Goal: Task Accomplishment & Management: Use online tool/utility

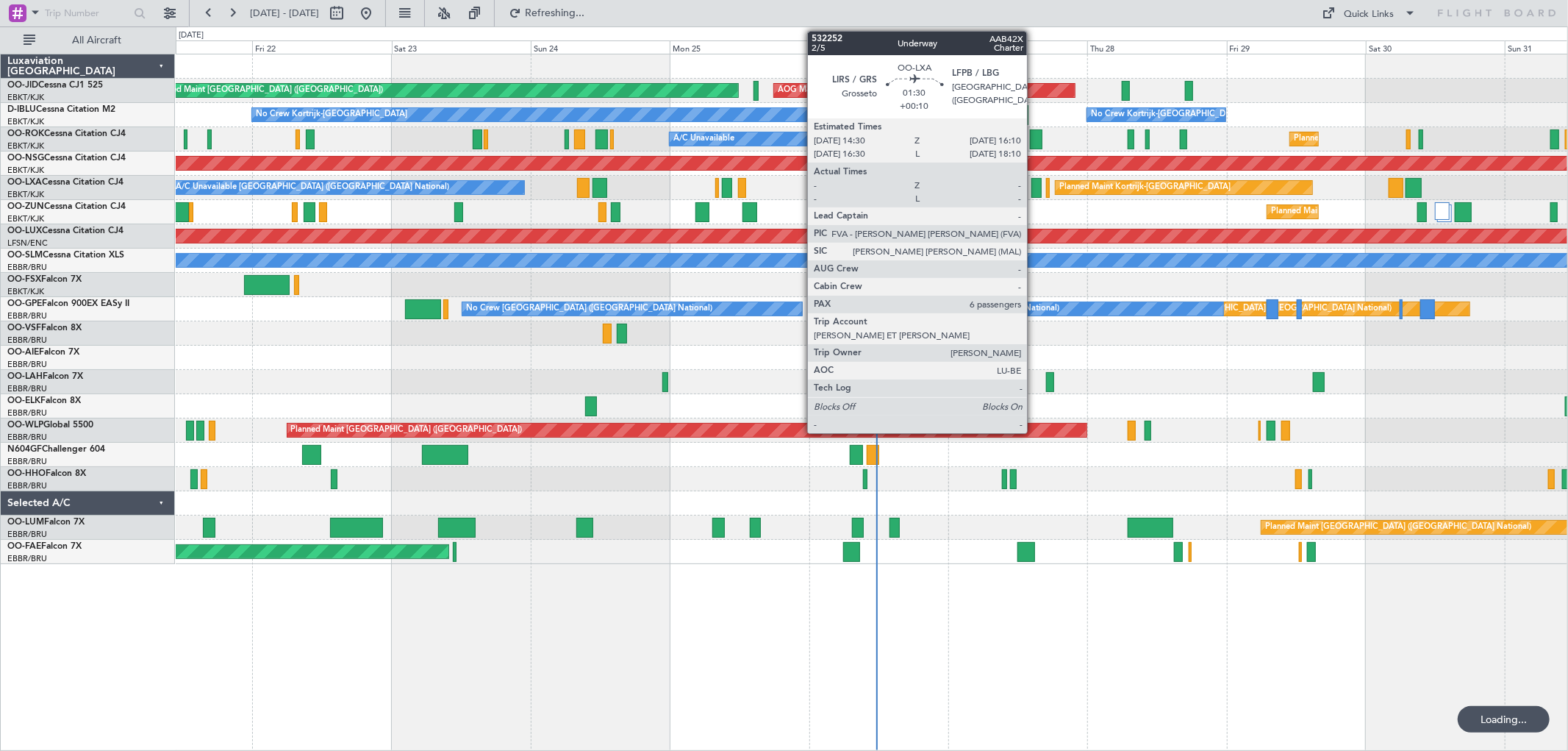
click at [1036, 183] on div at bounding box center [1036, 187] width 10 height 20
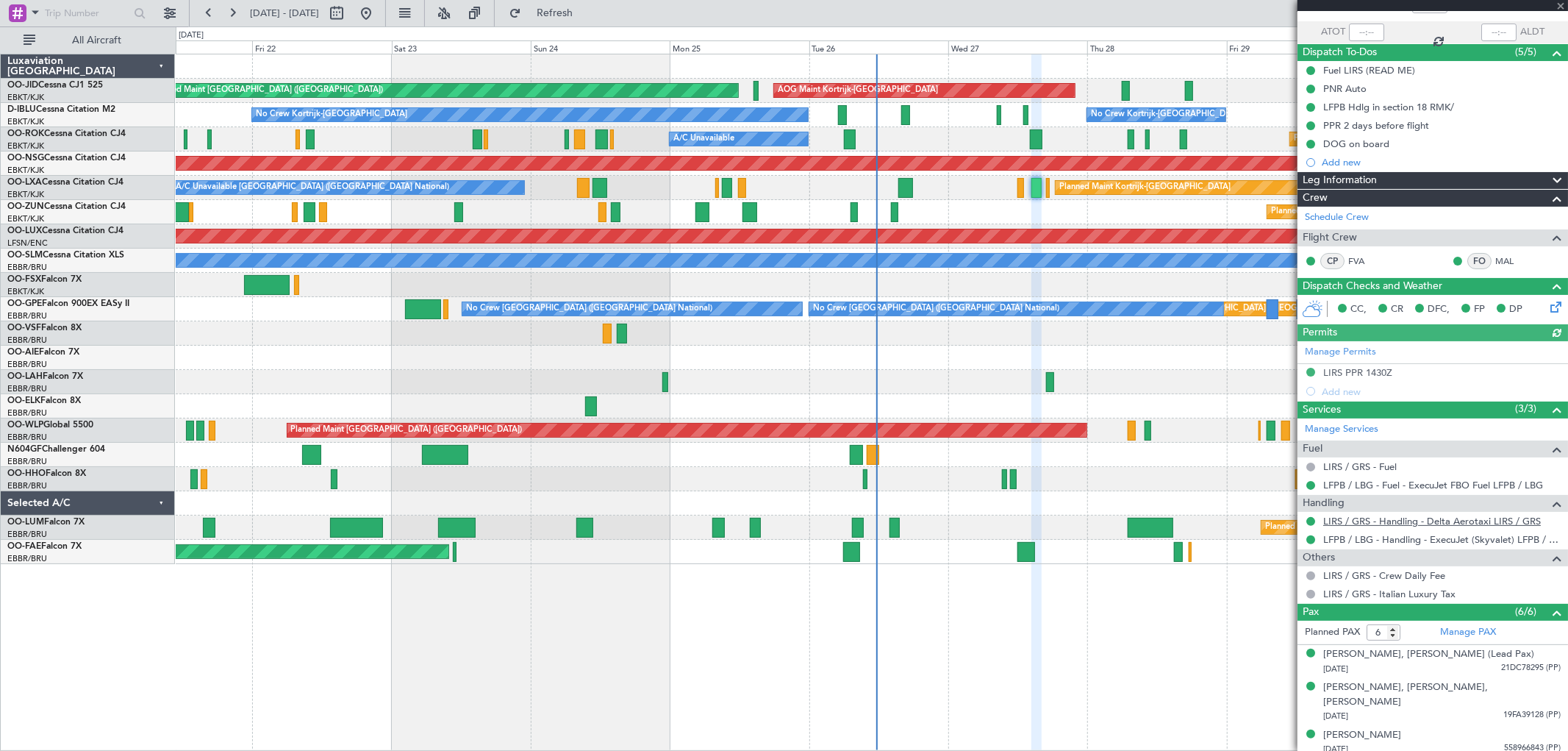
scroll to position [193, 0]
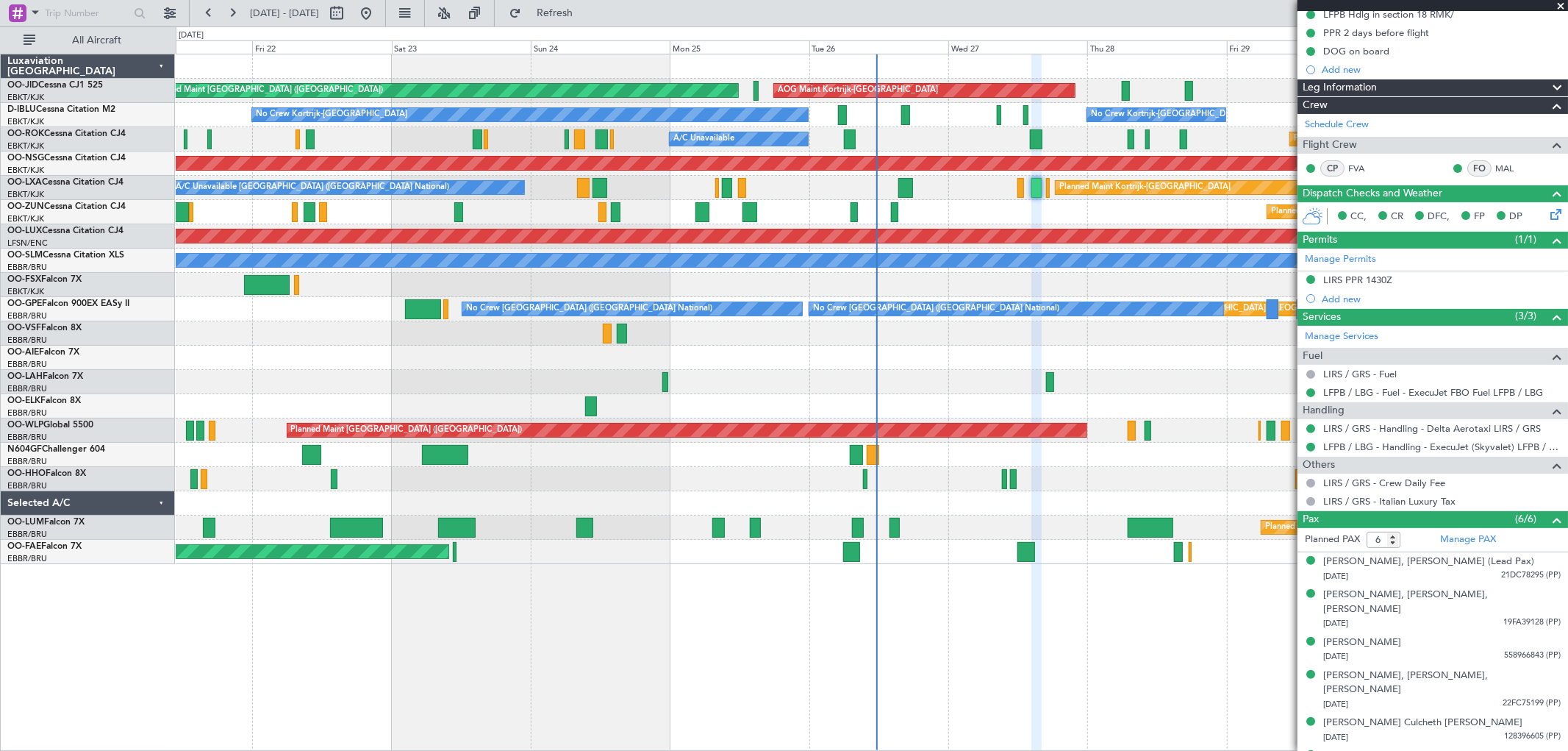
click at [1562, 4] on span at bounding box center [1561, 6] width 15 height 13
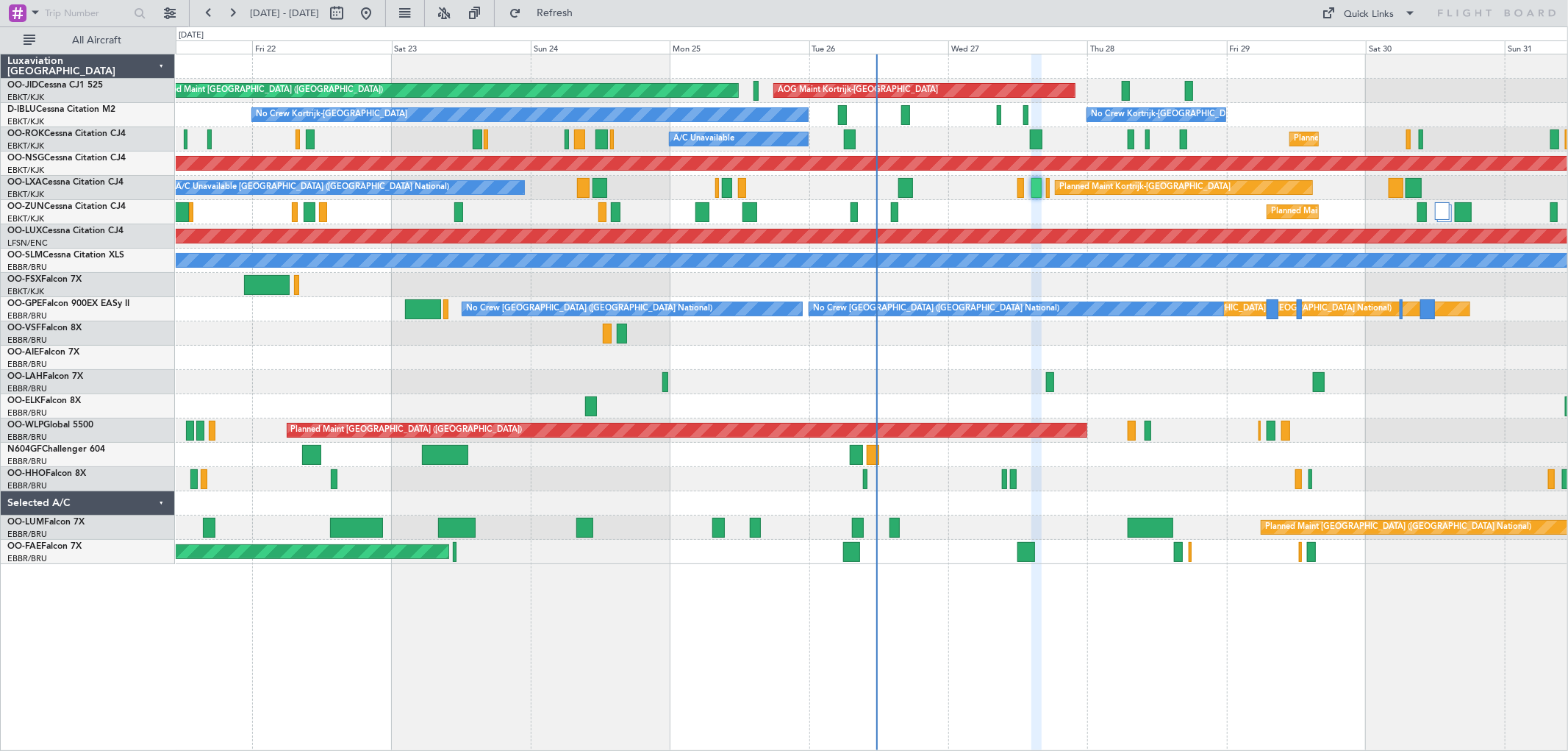
type input "0"
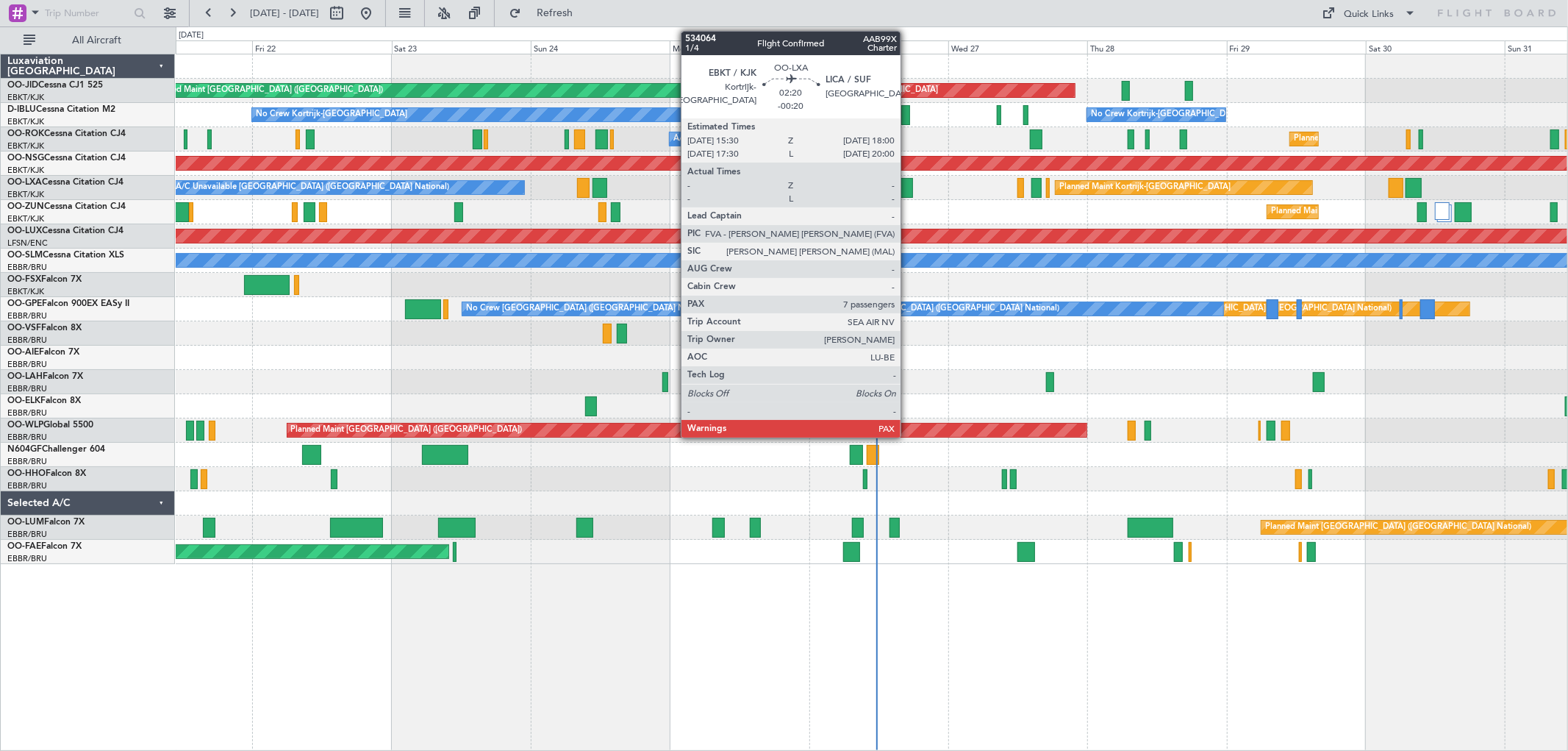
click at [908, 180] on div at bounding box center [905, 187] width 15 height 20
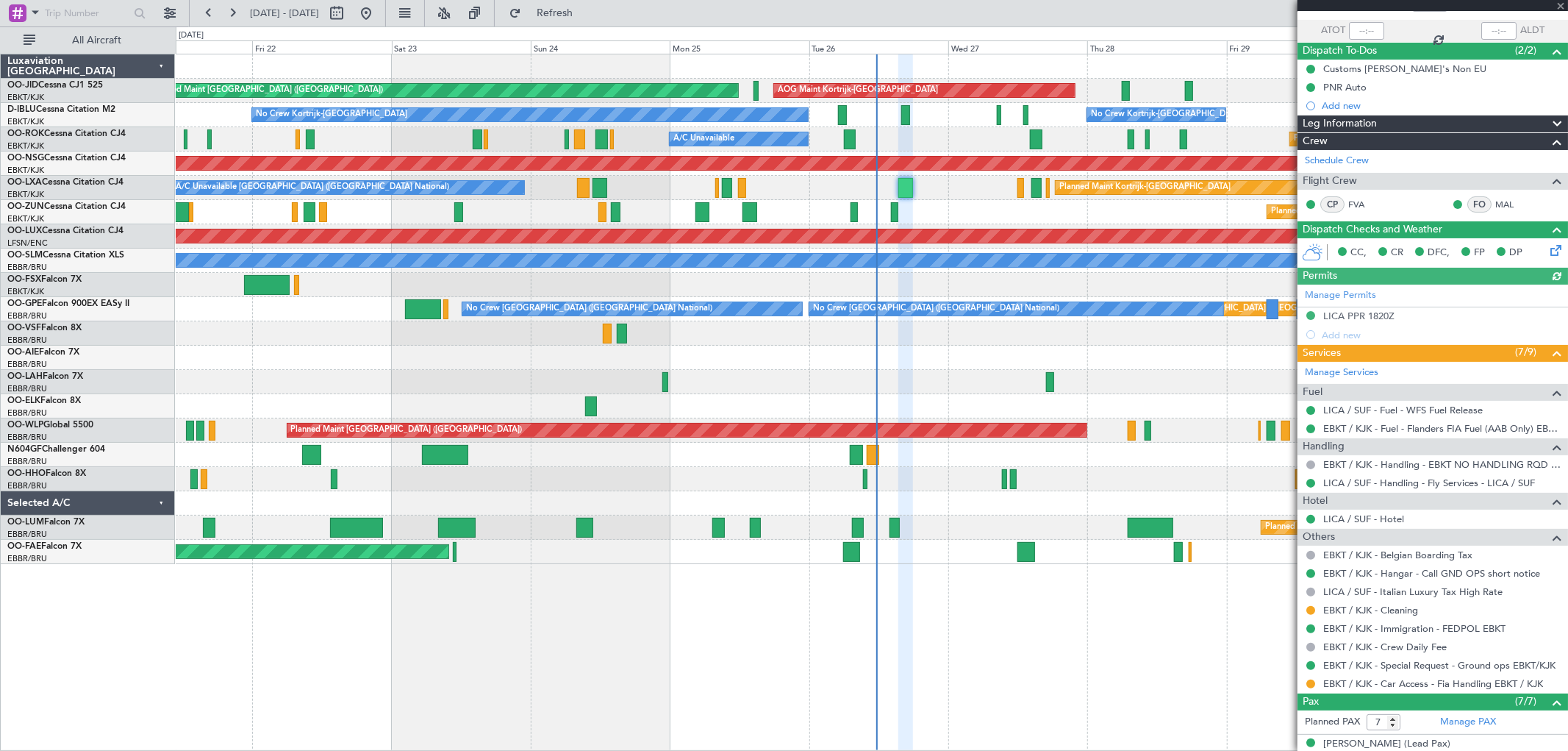
scroll to position [317, 0]
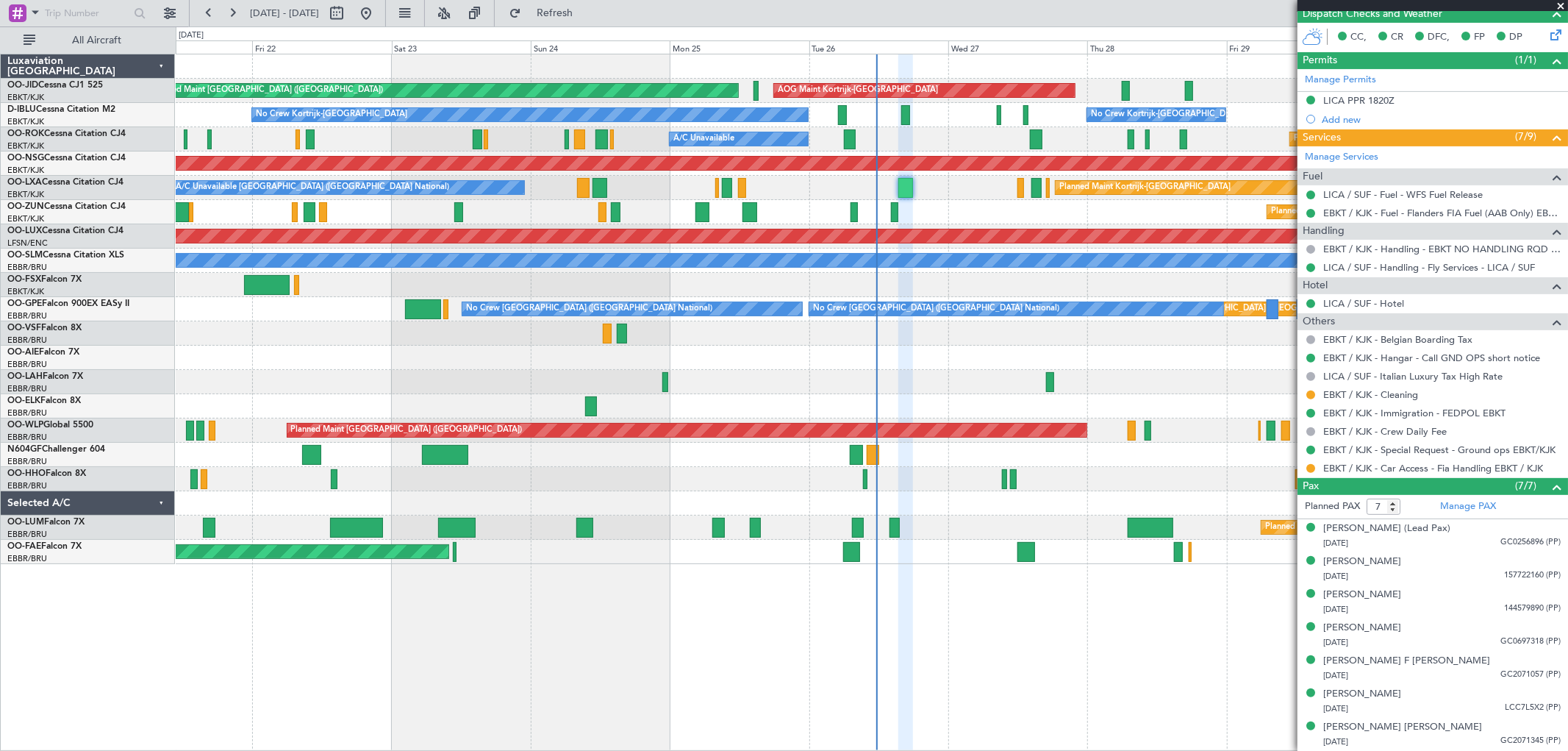
click at [1565, 3] on span at bounding box center [1561, 6] width 15 height 13
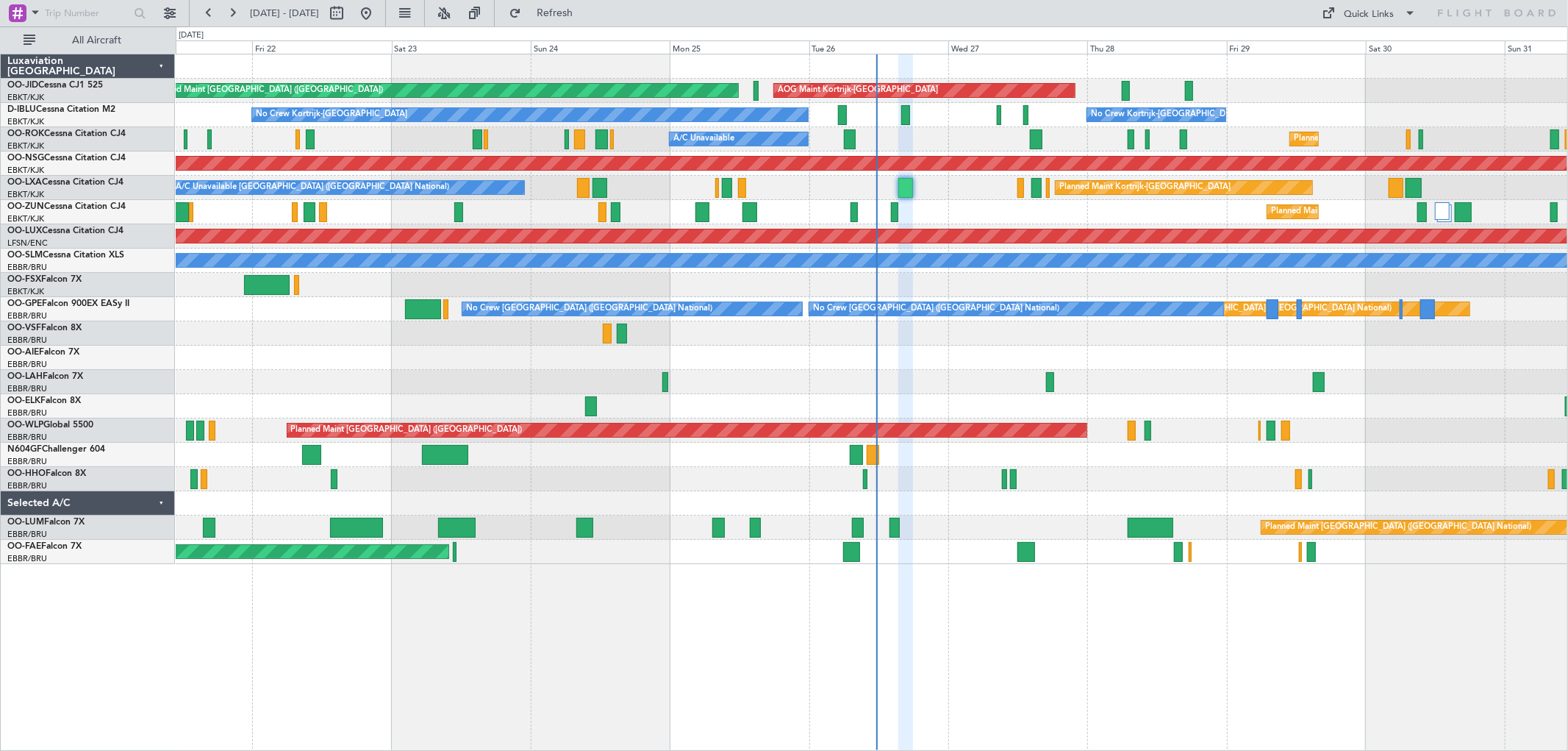
type input "0"
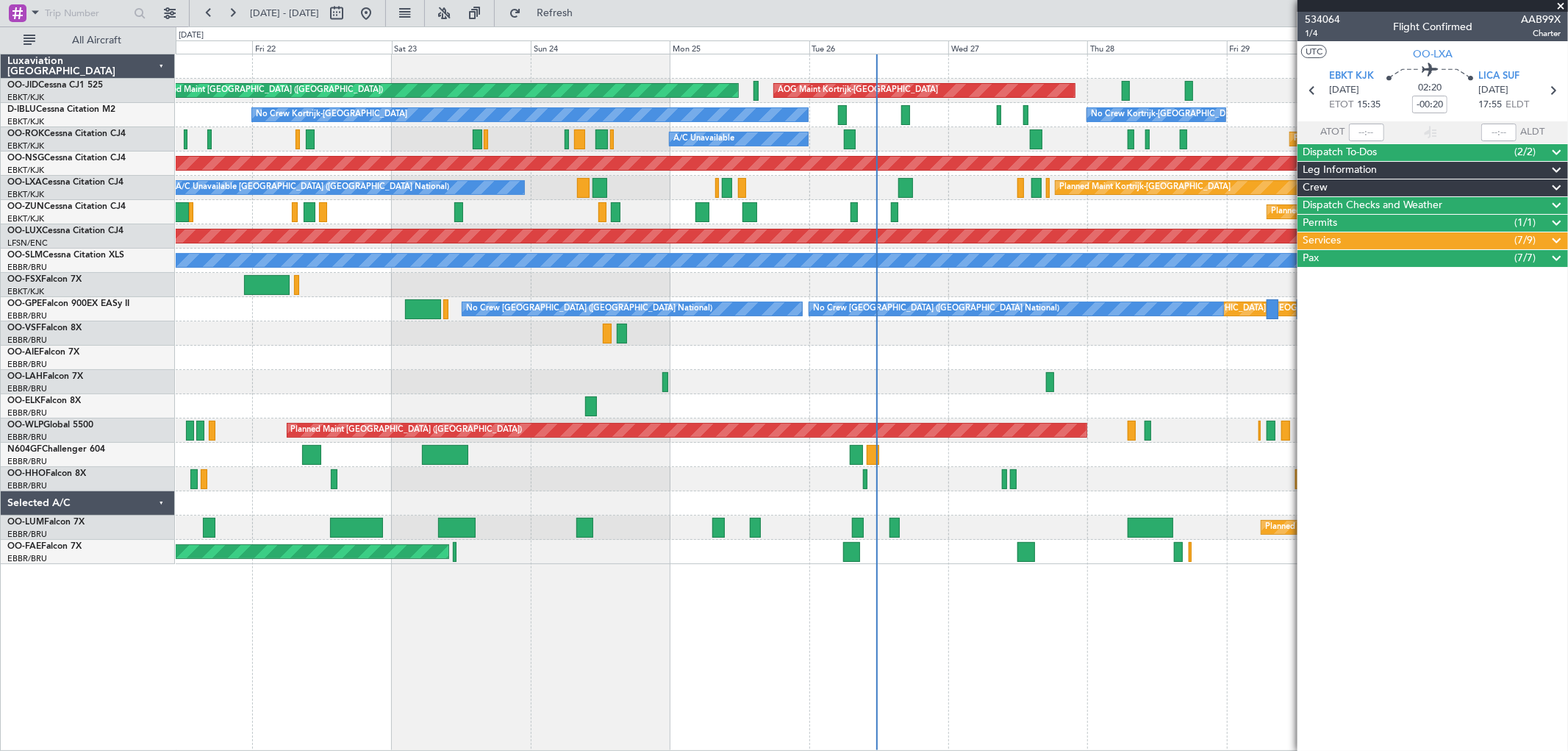
scroll to position [0, 0]
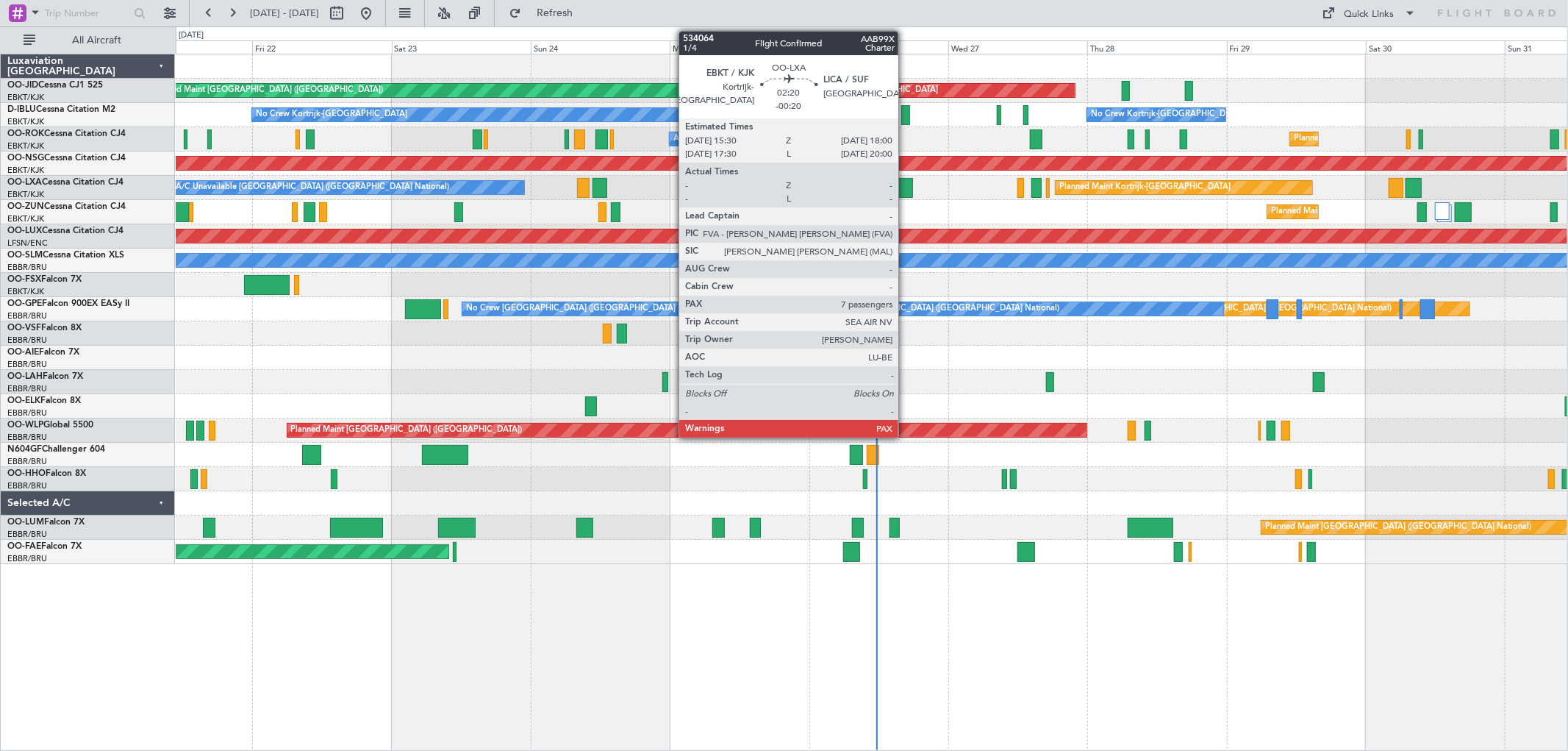
click at [905, 187] on div at bounding box center [905, 187] width 15 height 20
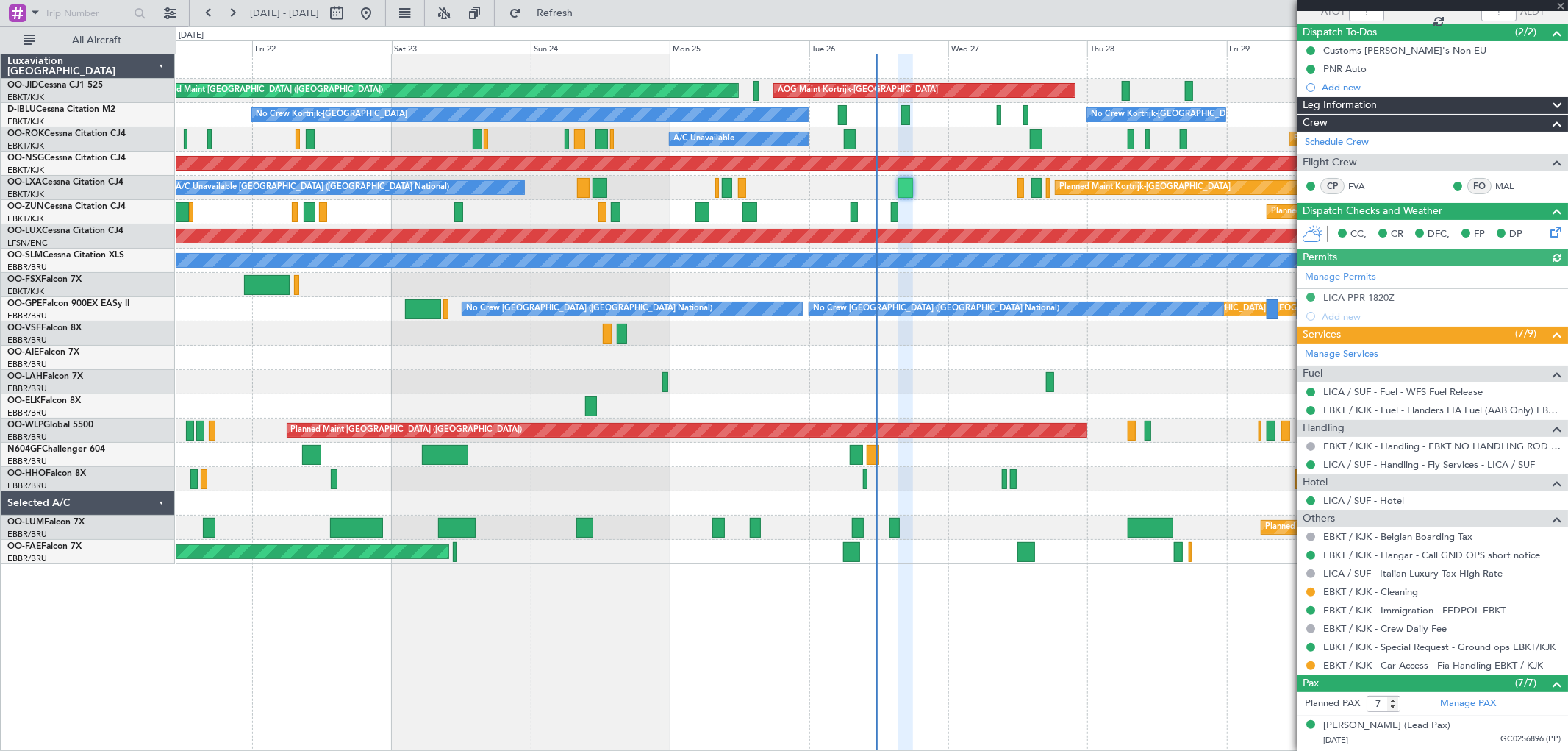
scroll to position [317, 0]
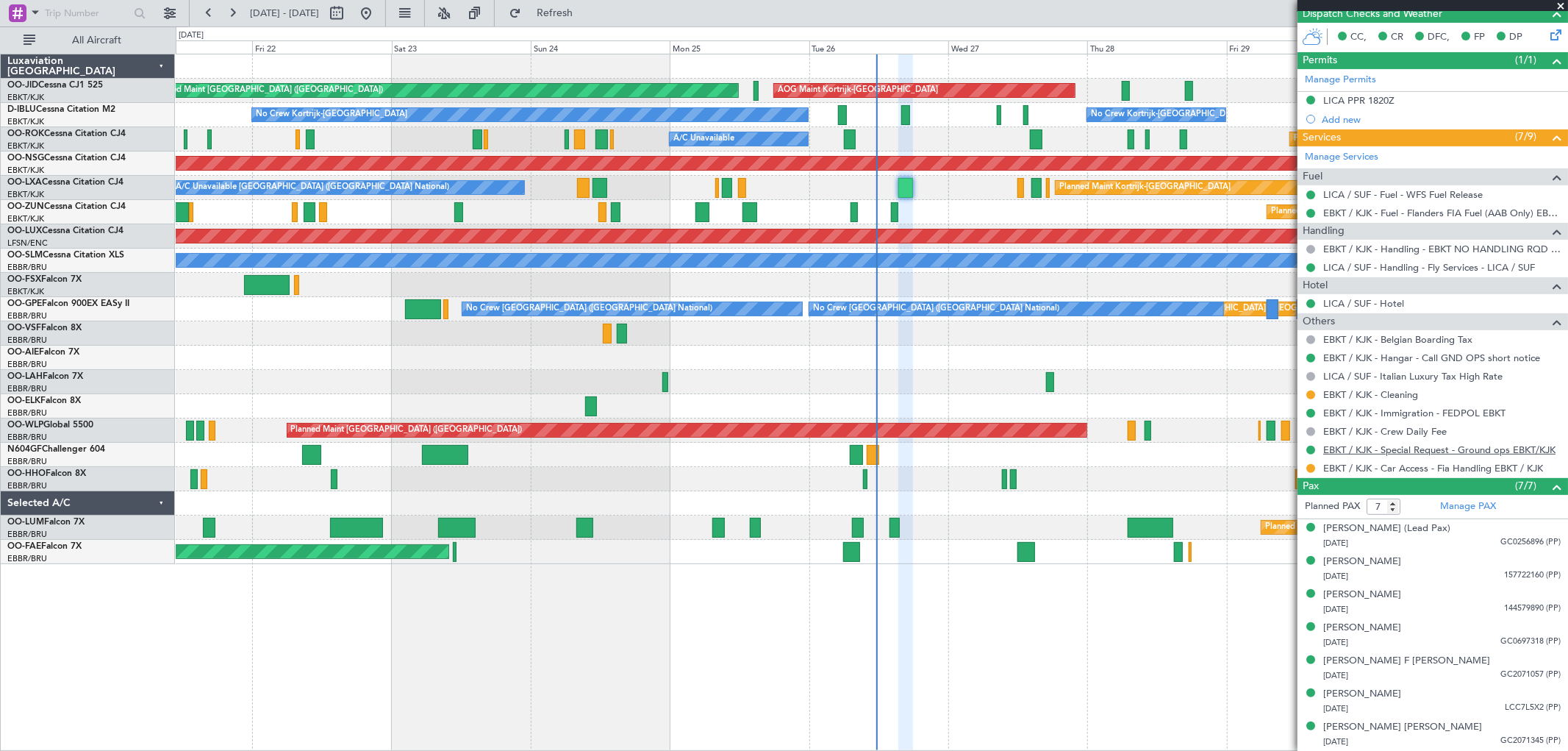
click at [1416, 451] on link "EBKT / KJK - Special Request - Ground ops EBKT/KJK" at bounding box center [1439, 450] width 233 height 13
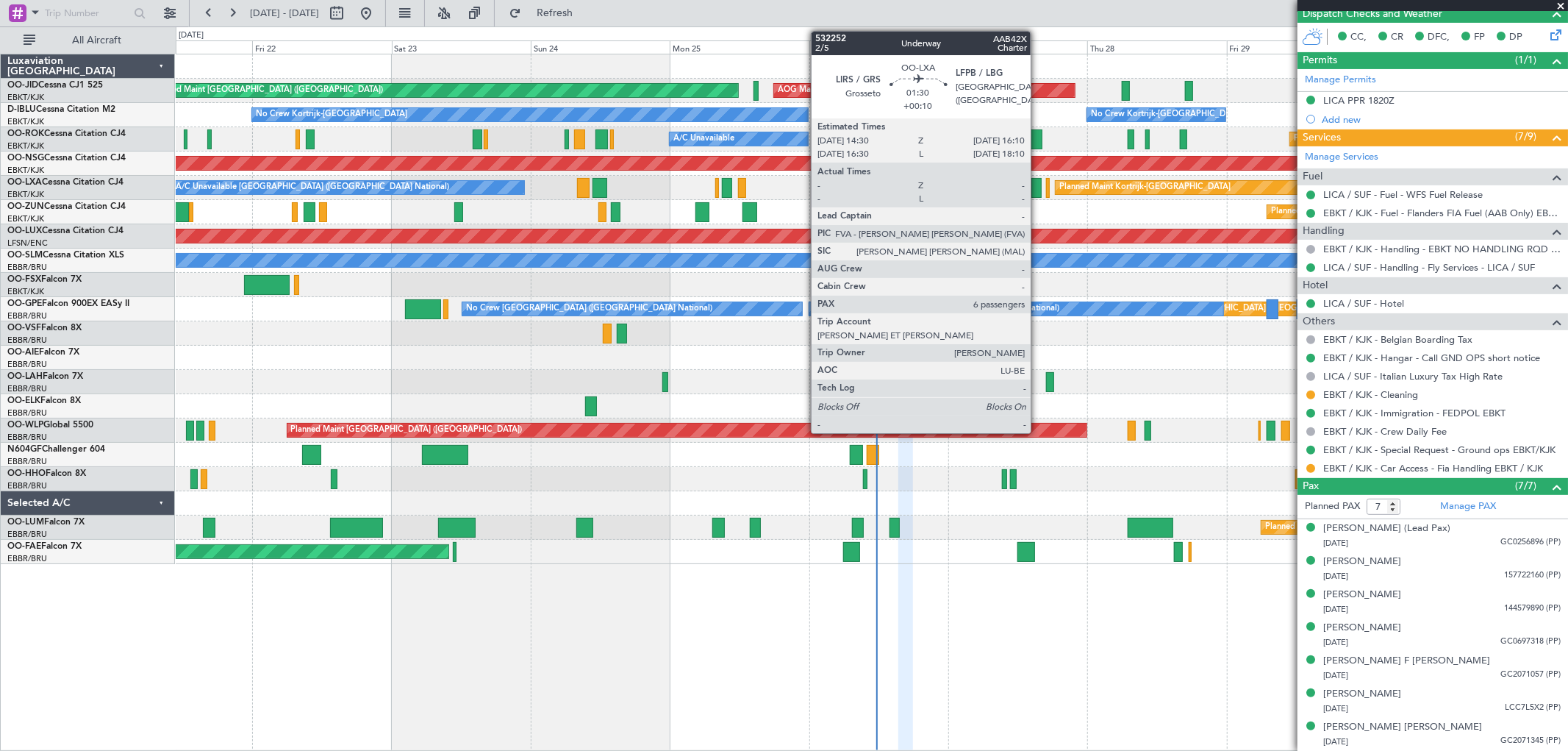
click at [1039, 185] on div at bounding box center [1036, 187] width 10 height 20
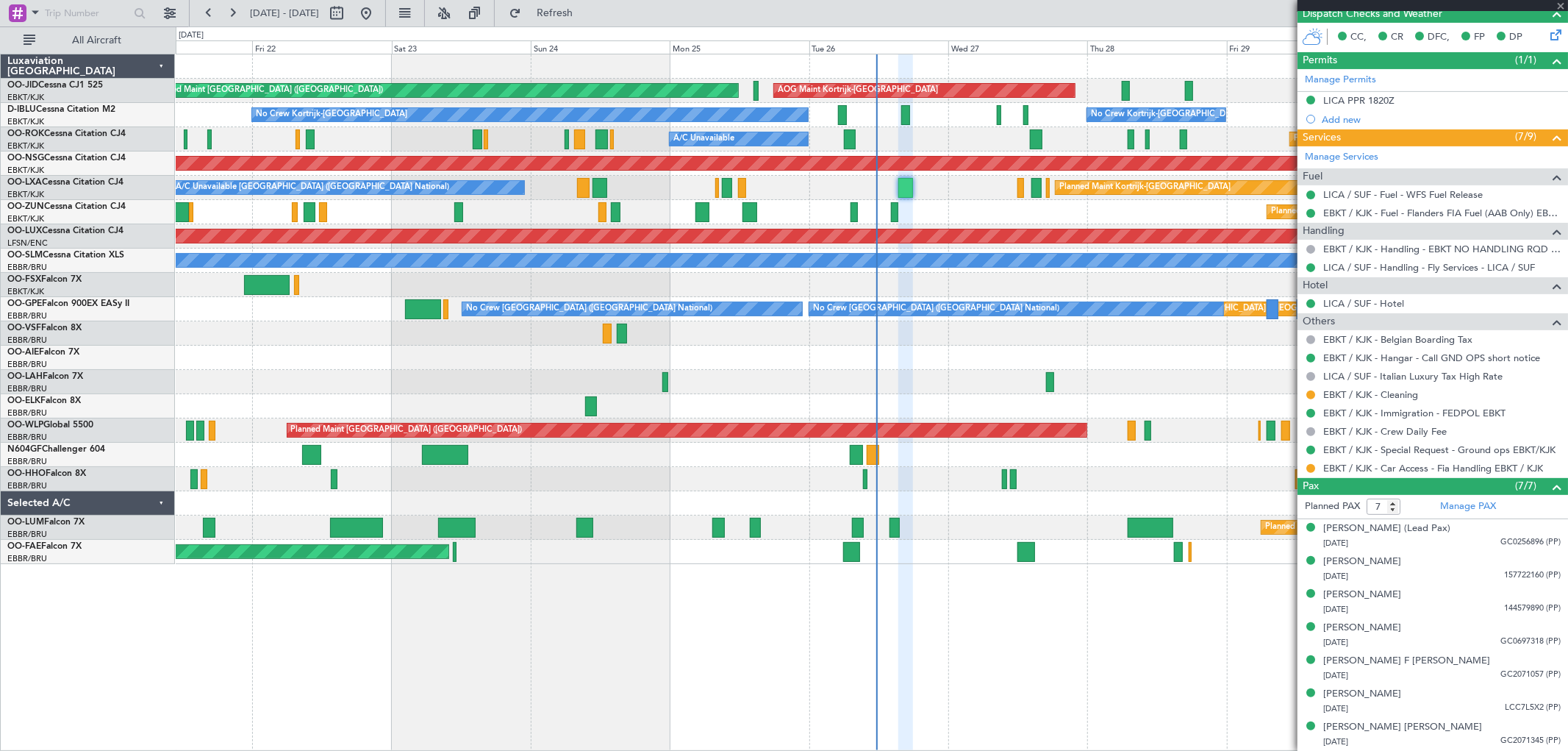
type input "+00:10"
type input "6"
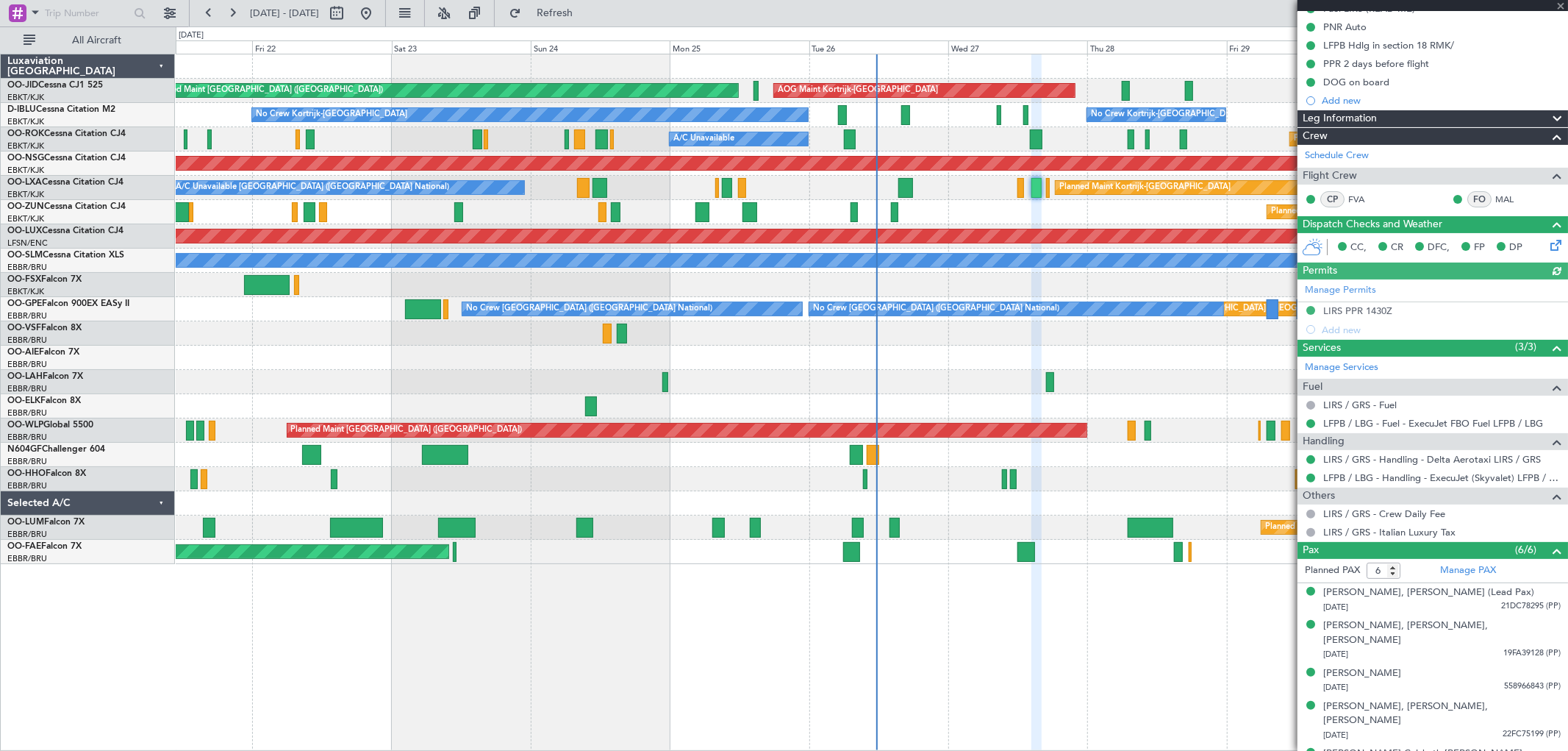
scroll to position [193, 0]
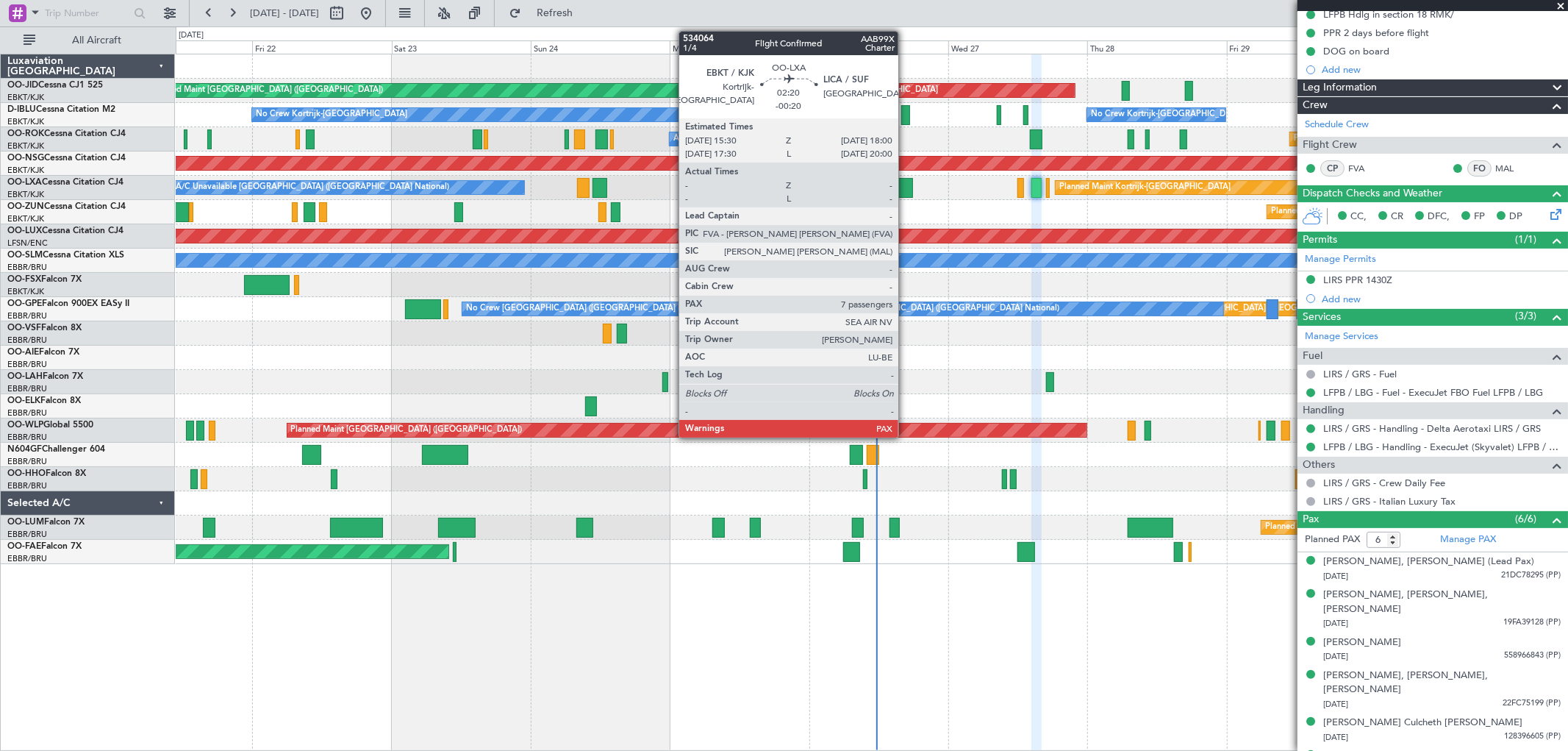
click at [905, 188] on div at bounding box center [905, 187] width 15 height 20
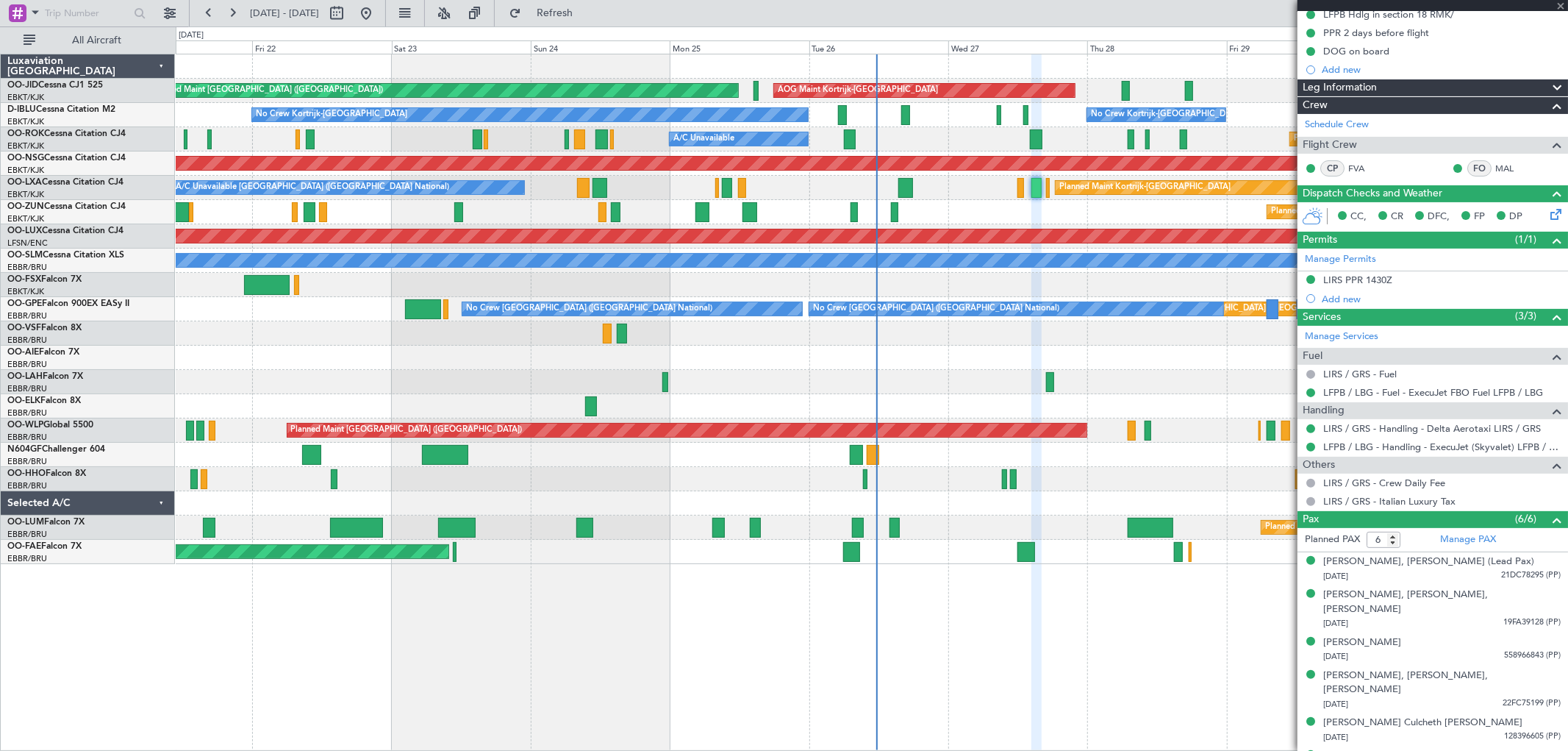
type input "-00:20"
type input "7"
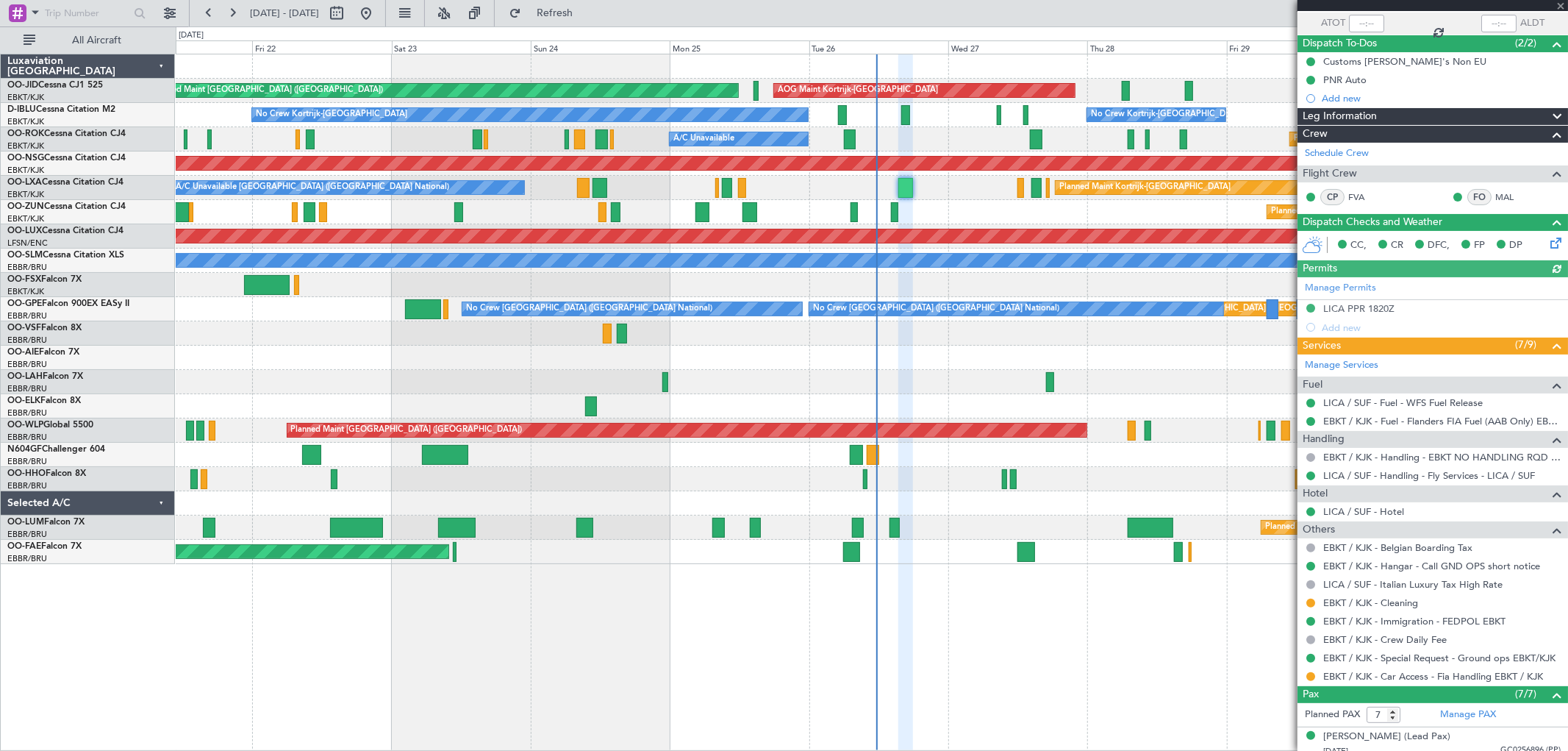
scroll to position [317, 0]
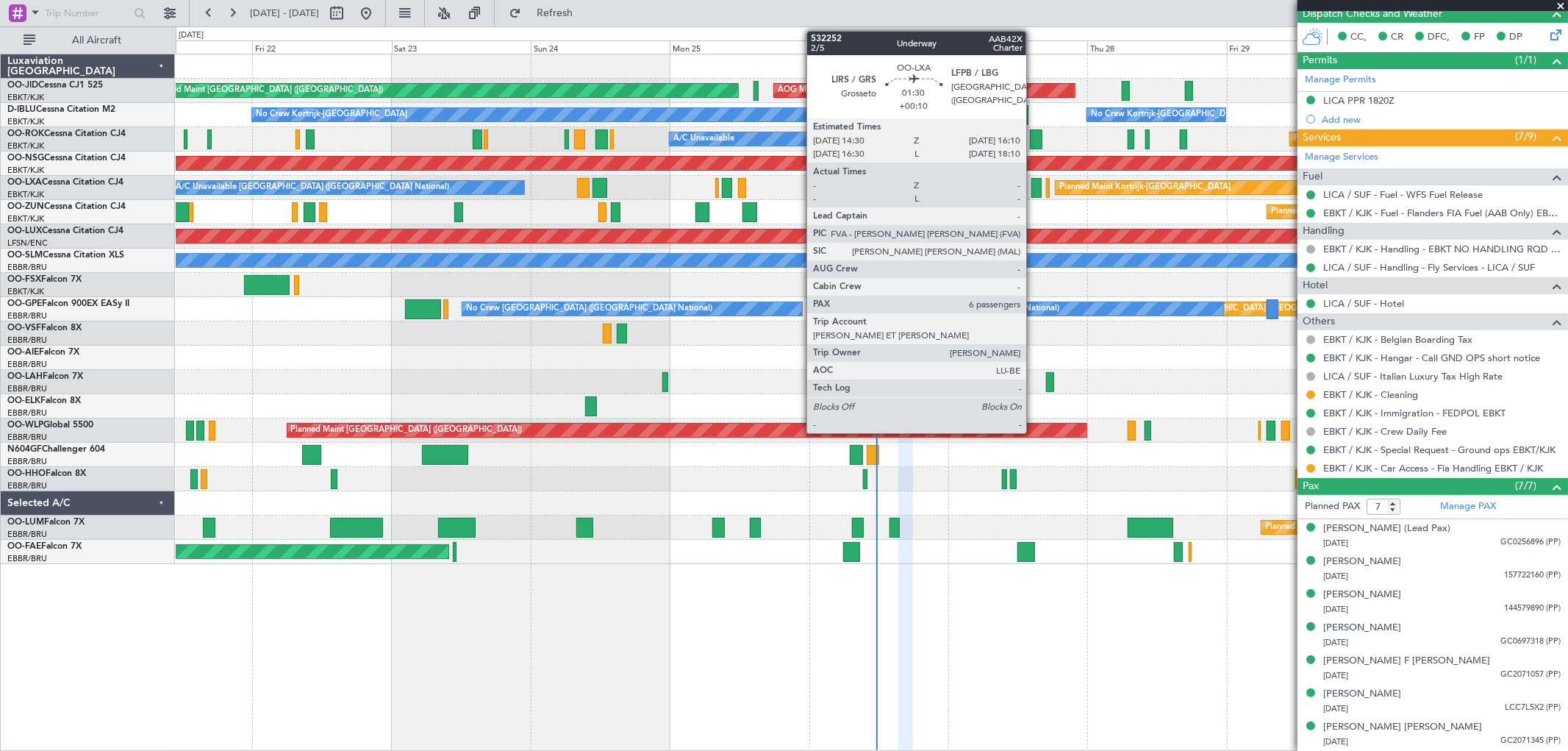
click at [1034, 189] on div at bounding box center [1036, 187] width 10 height 20
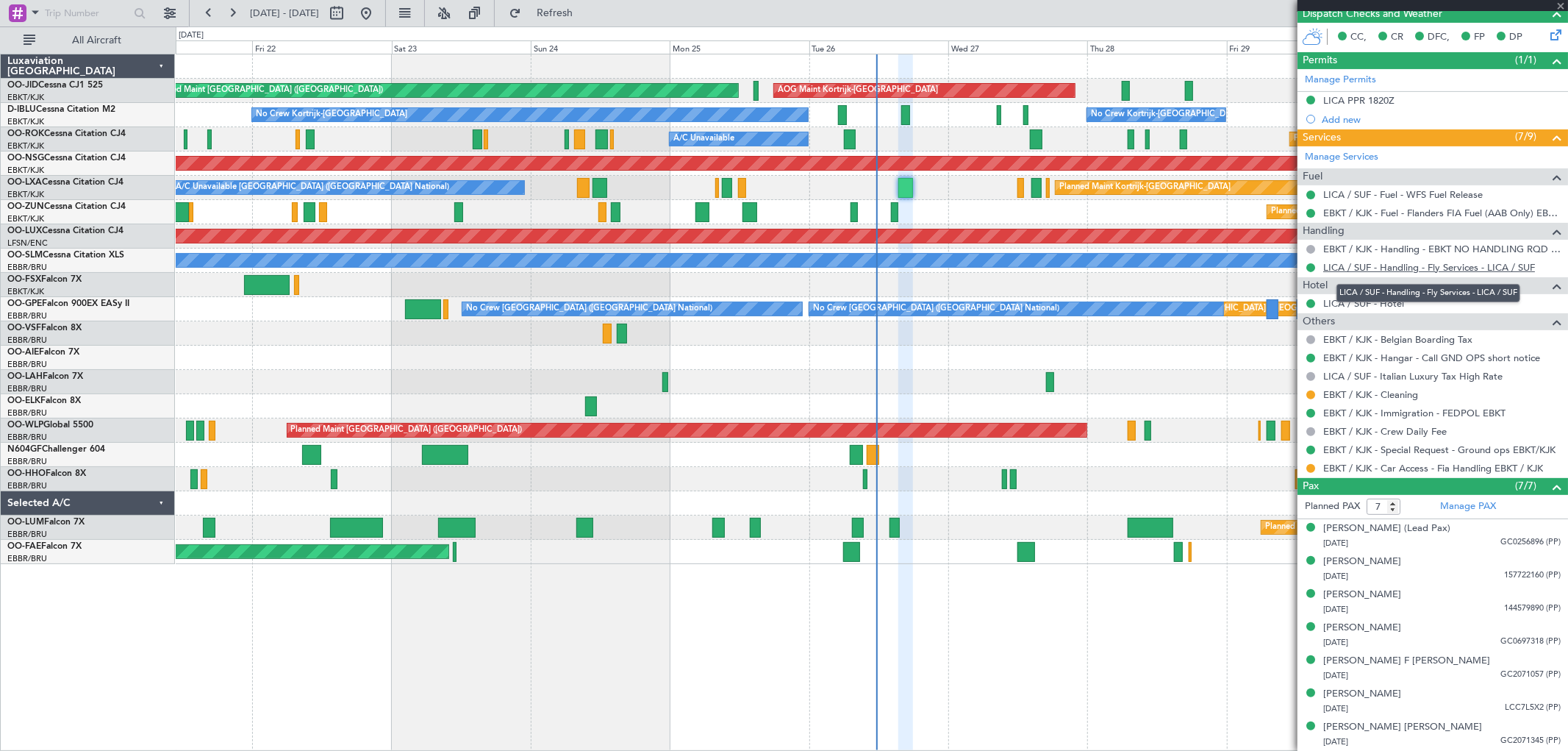
type input "+00:10"
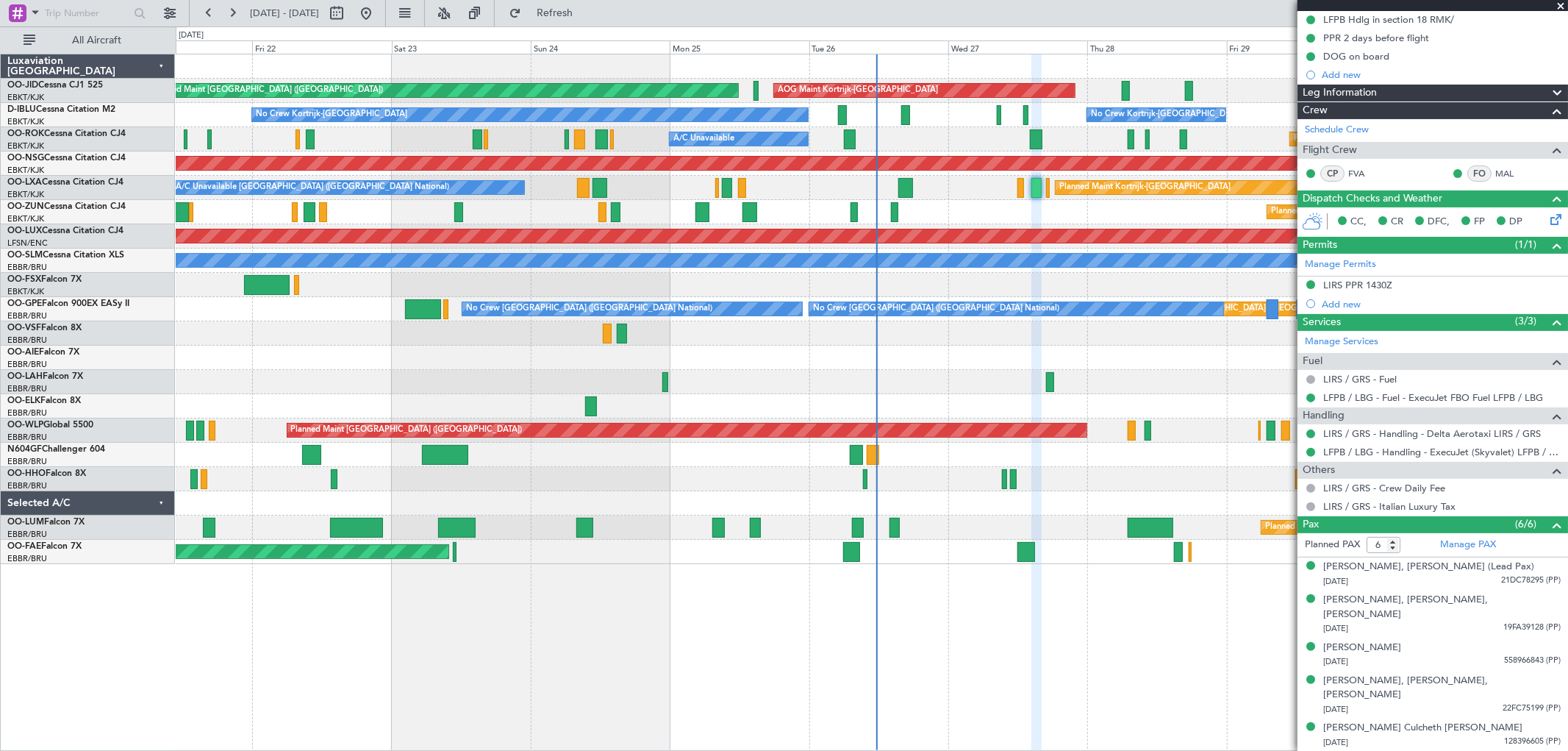
scroll to position [193, 0]
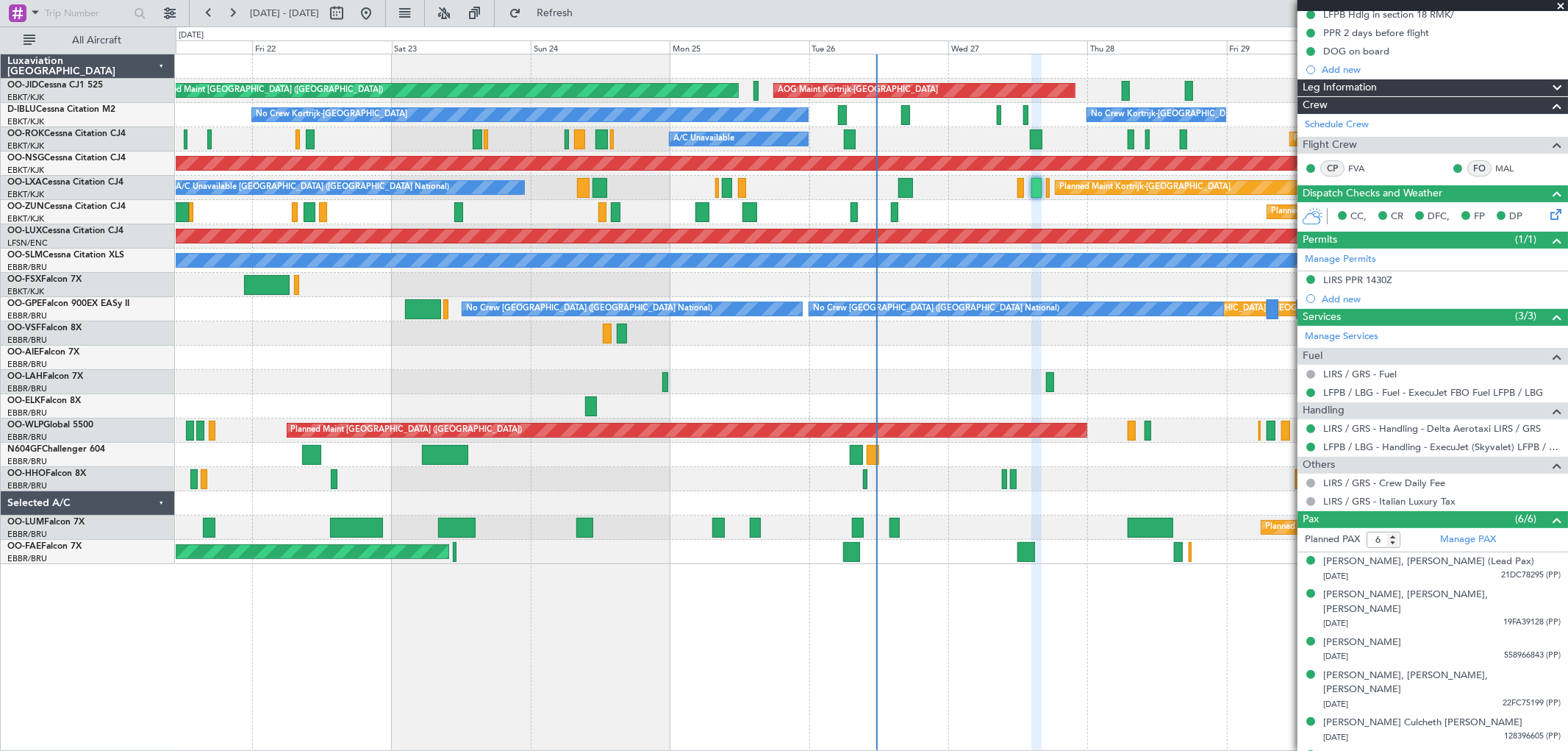
click at [1562, 2] on span at bounding box center [1561, 6] width 15 height 13
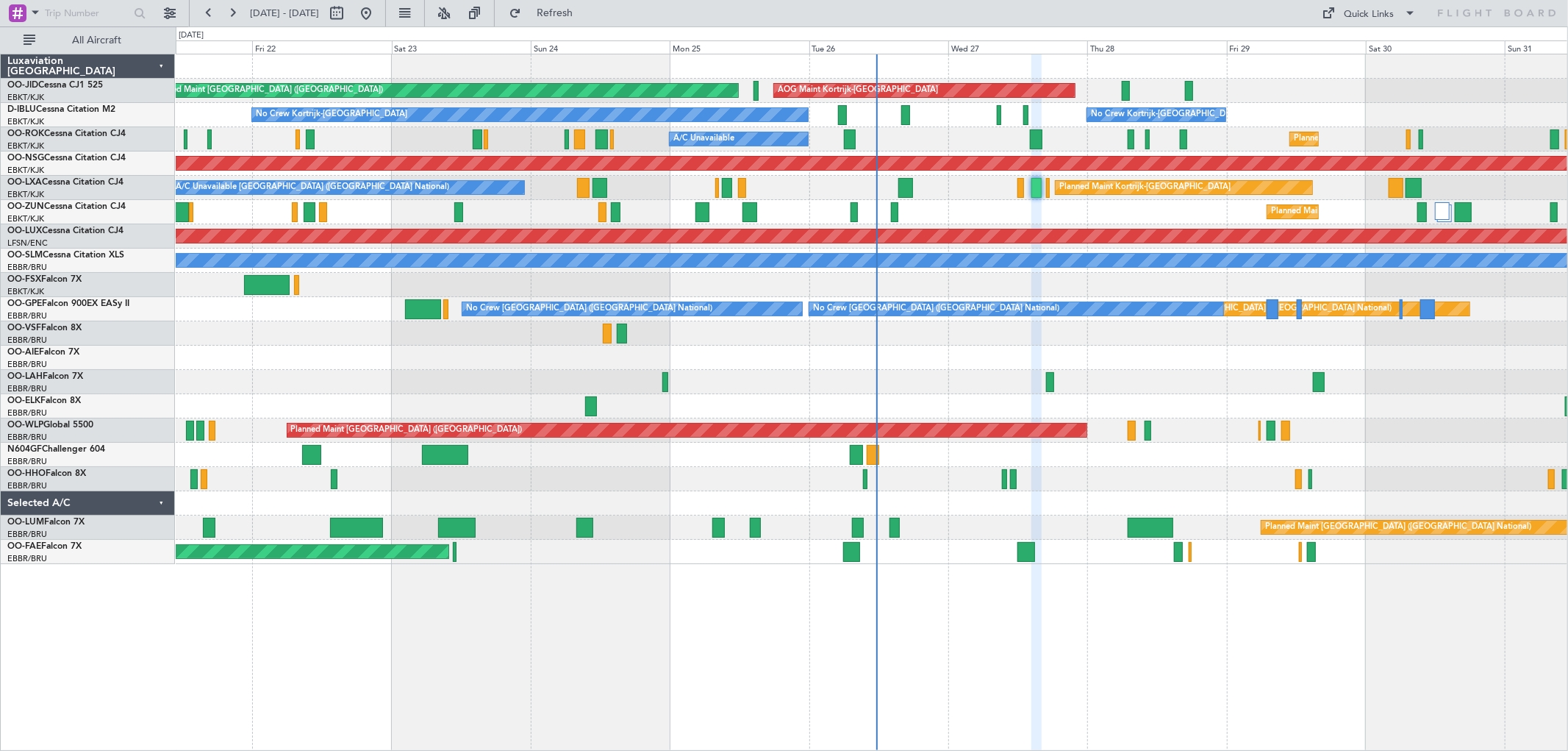
type input "0"
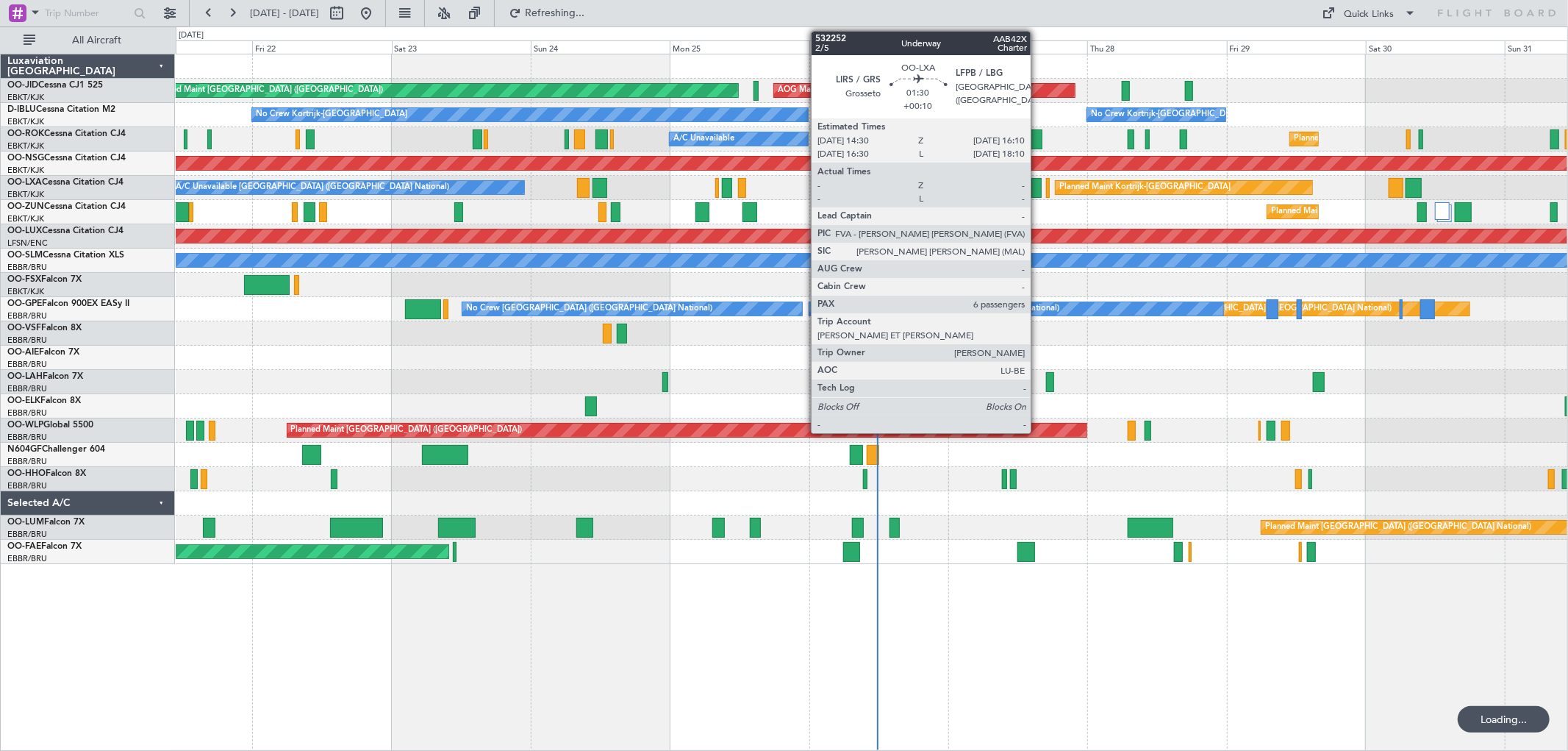
click at [1038, 187] on div at bounding box center [1036, 187] width 10 height 20
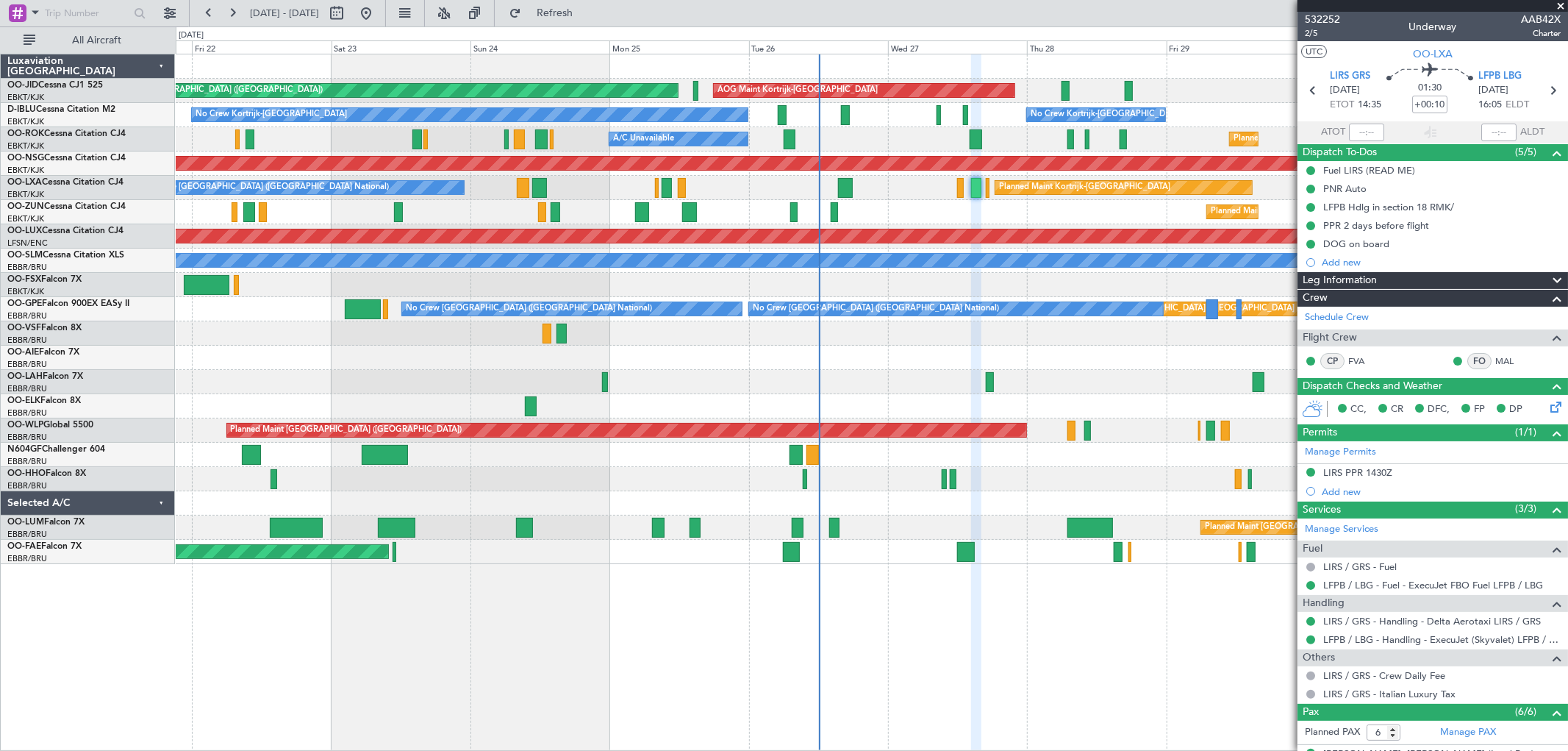
click at [905, 205] on div "Planned Maint Kortrijk-[GEOGRAPHIC_DATA]" at bounding box center [871, 212] width 1392 height 25
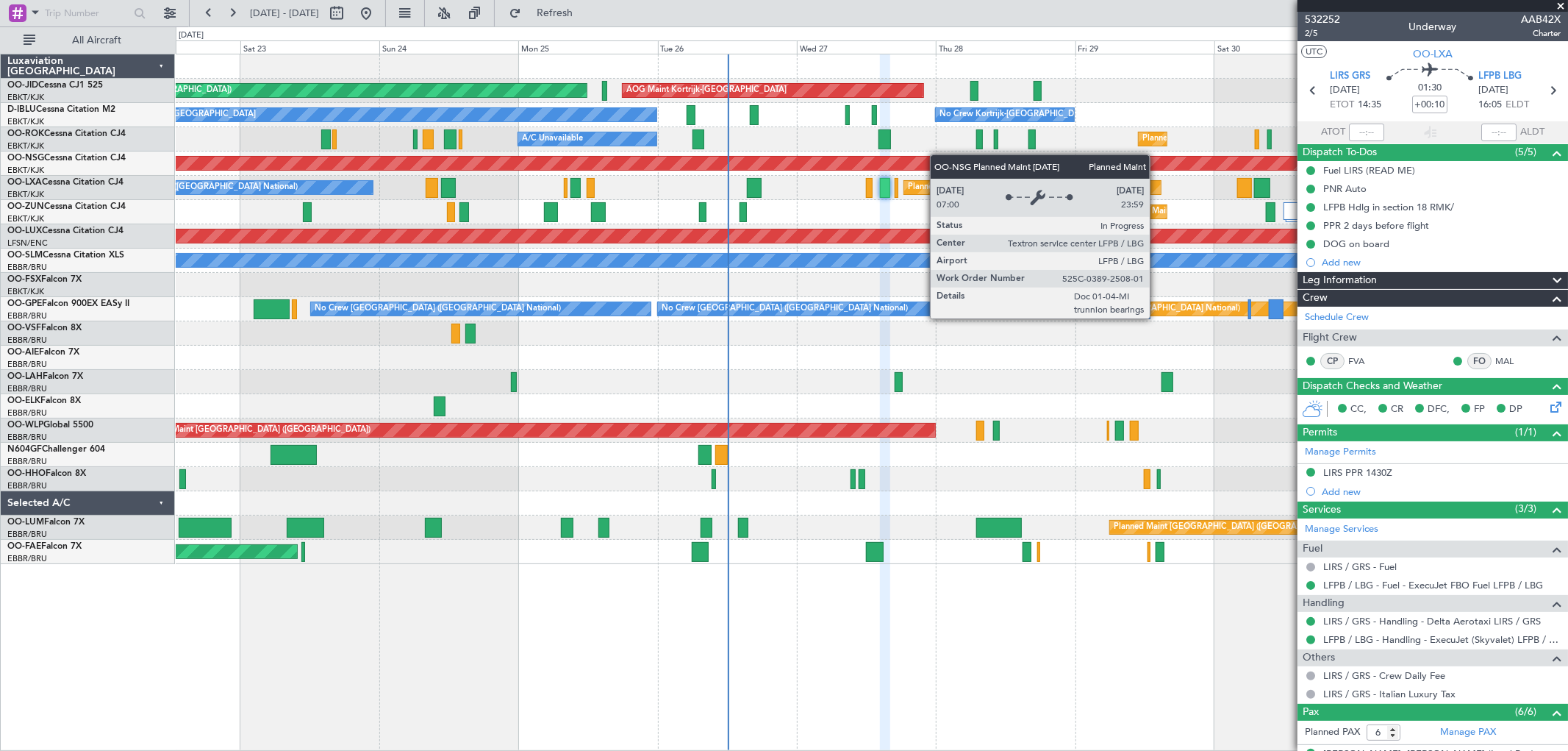
click at [905, 168] on div "Planned Maint [GEOGRAPHIC_DATA] ([GEOGRAPHIC_DATA]) AOG Maint [GEOGRAPHIC_DATA]…" at bounding box center [871, 310] width 1392 height 510
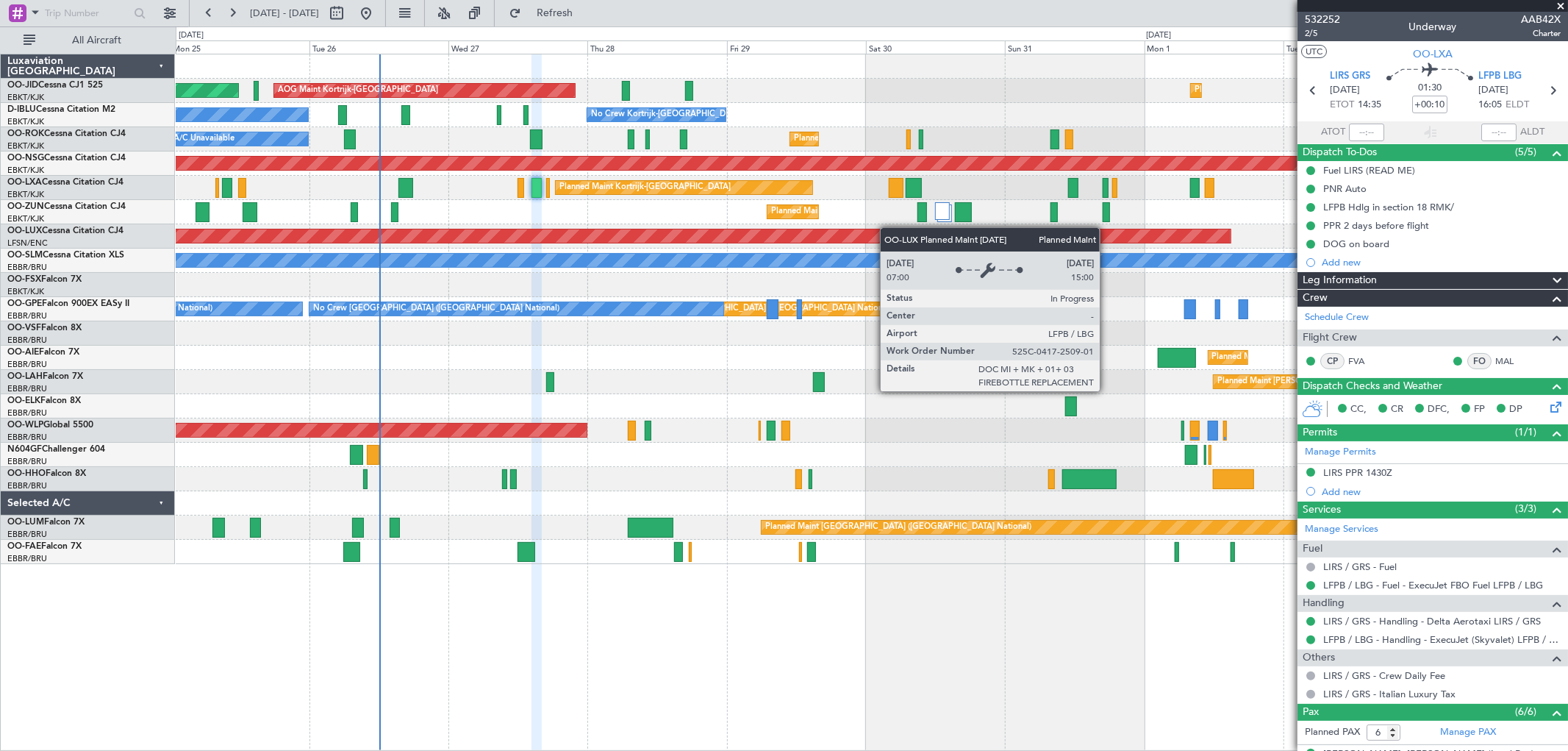
click at [712, 225] on div "Planned Maint [GEOGRAPHIC_DATA] ([GEOGRAPHIC_DATA]) AOG Maint [GEOGRAPHIC_DATA]…" at bounding box center [871, 310] width 1392 height 510
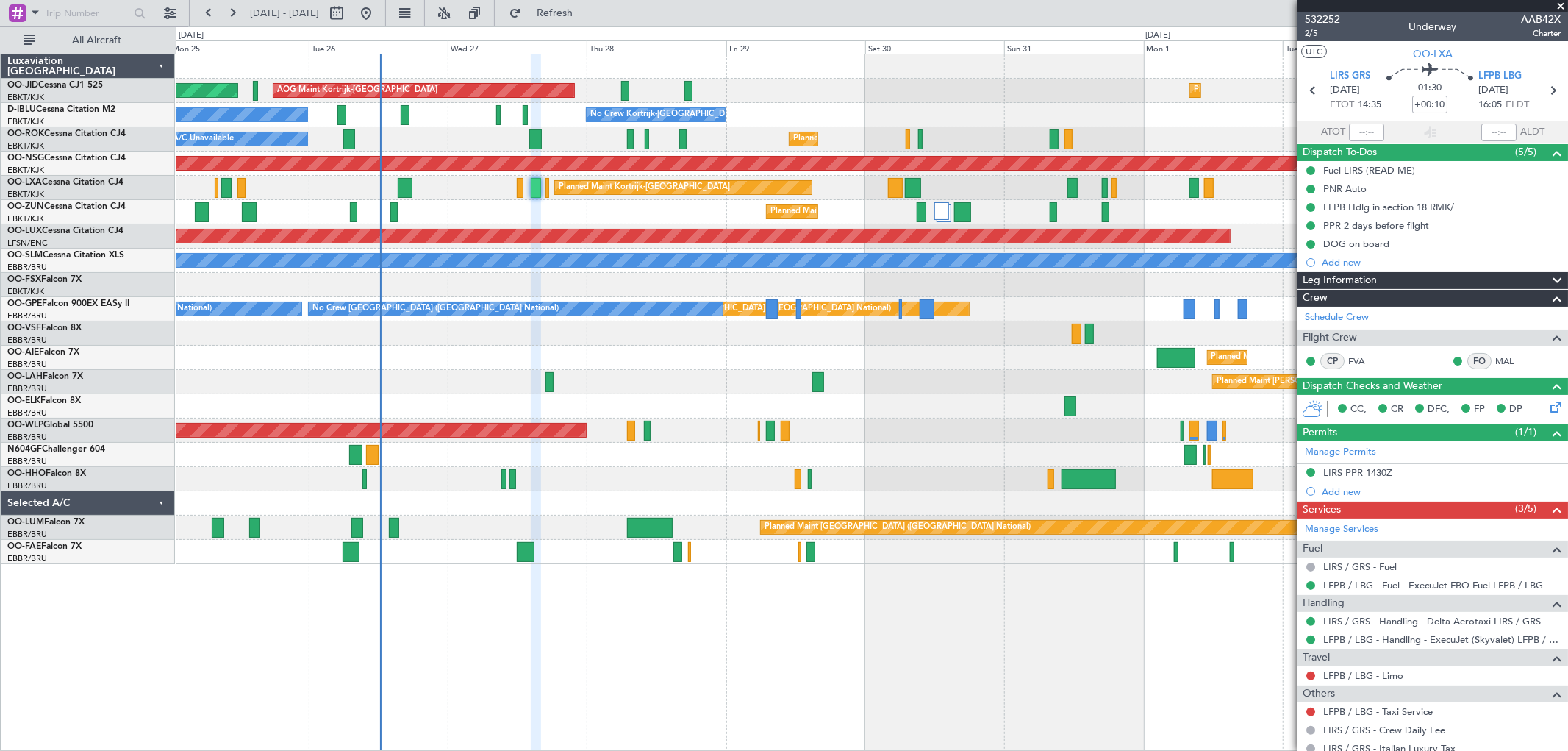
drag, startPoint x: 1561, startPoint y: 4, endPoint x: 886, endPoint y: 178, distance: 697.1
click at [1562, 4] on span at bounding box center [1561, 6] width 15 height 13
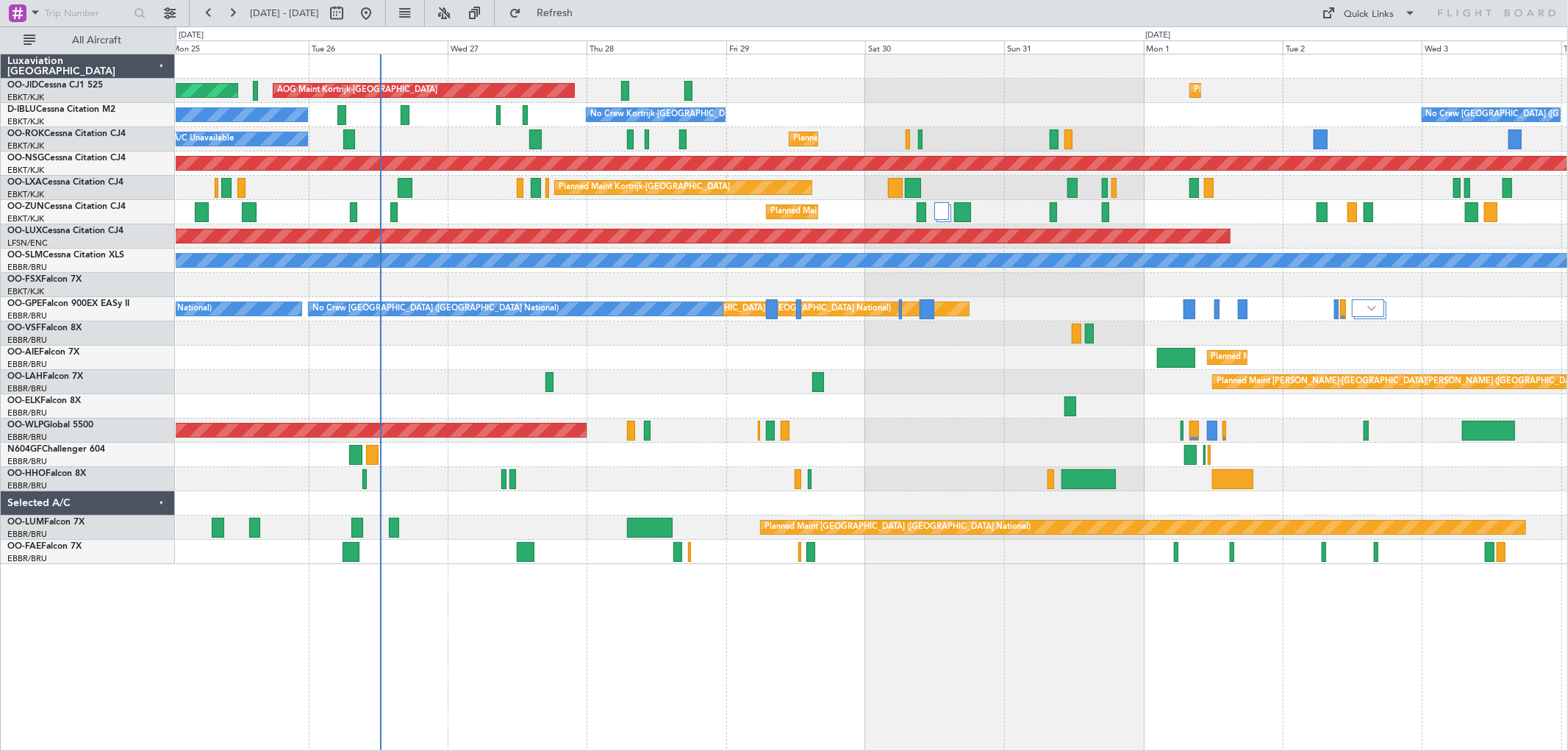
click at [939, 260] on div "A/C Unavailable [GEOGRAPHIC_DATA]" at bounding box center [1076, 260] width 3763 height 13
